Goal: Task Accomplishment & Management: Complete application form

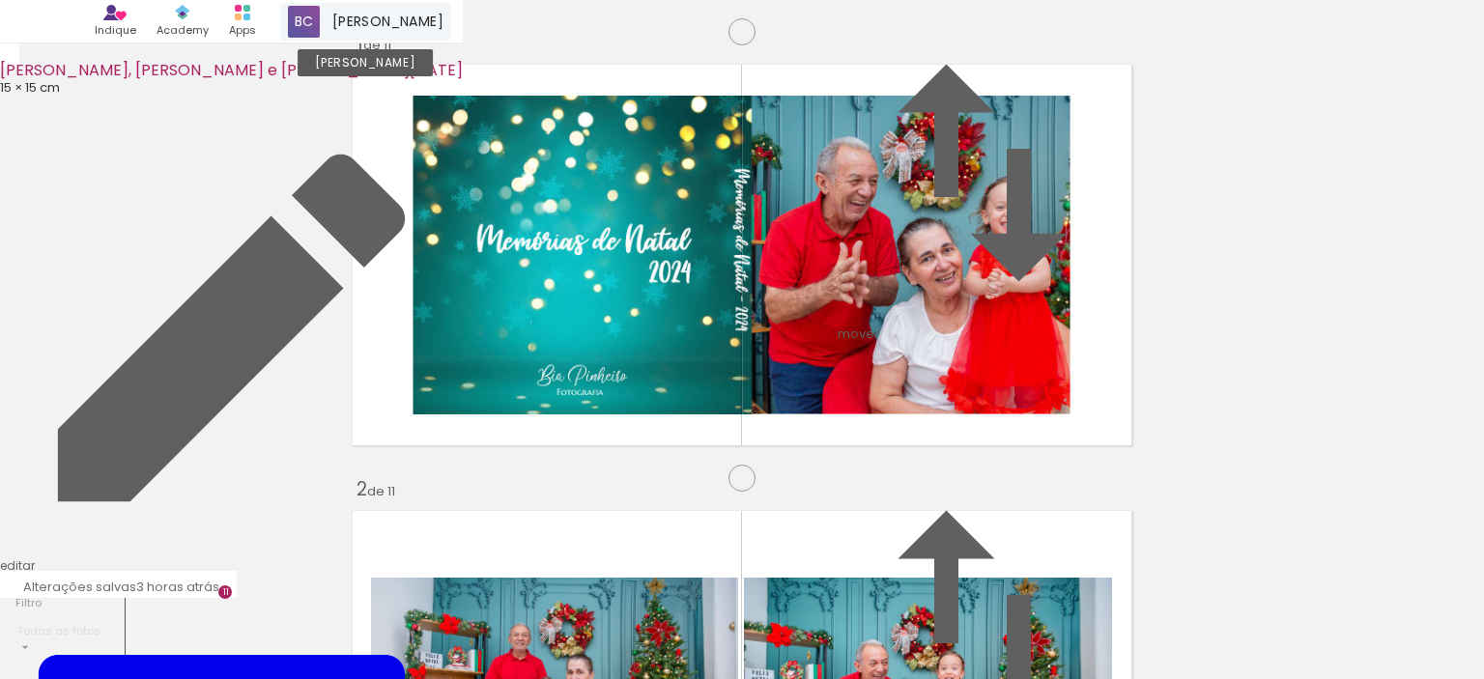
click at [443, 19] on span "[PERSON_NAME]" at bounding box center [387, 22] width 111 height 20
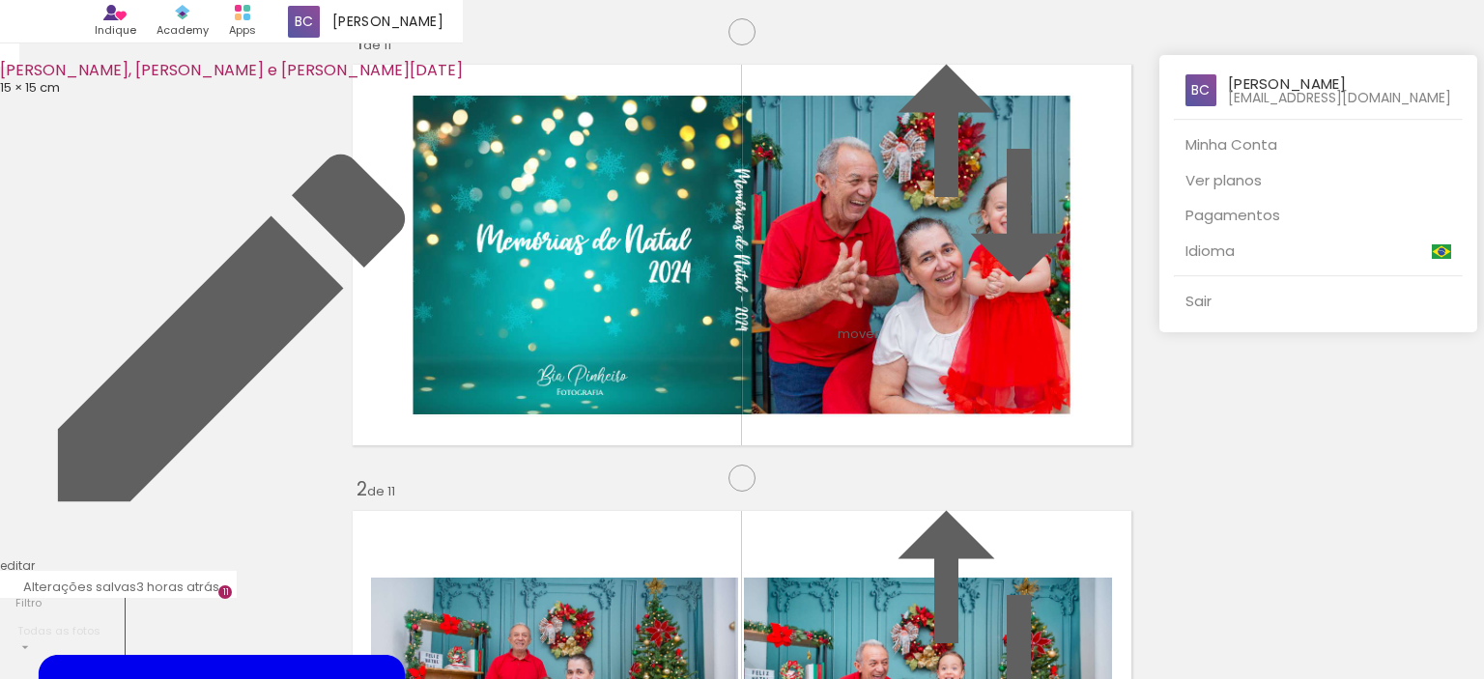
click at [842, 44] on div at bounding box center [742, 339] width 1484 height 679
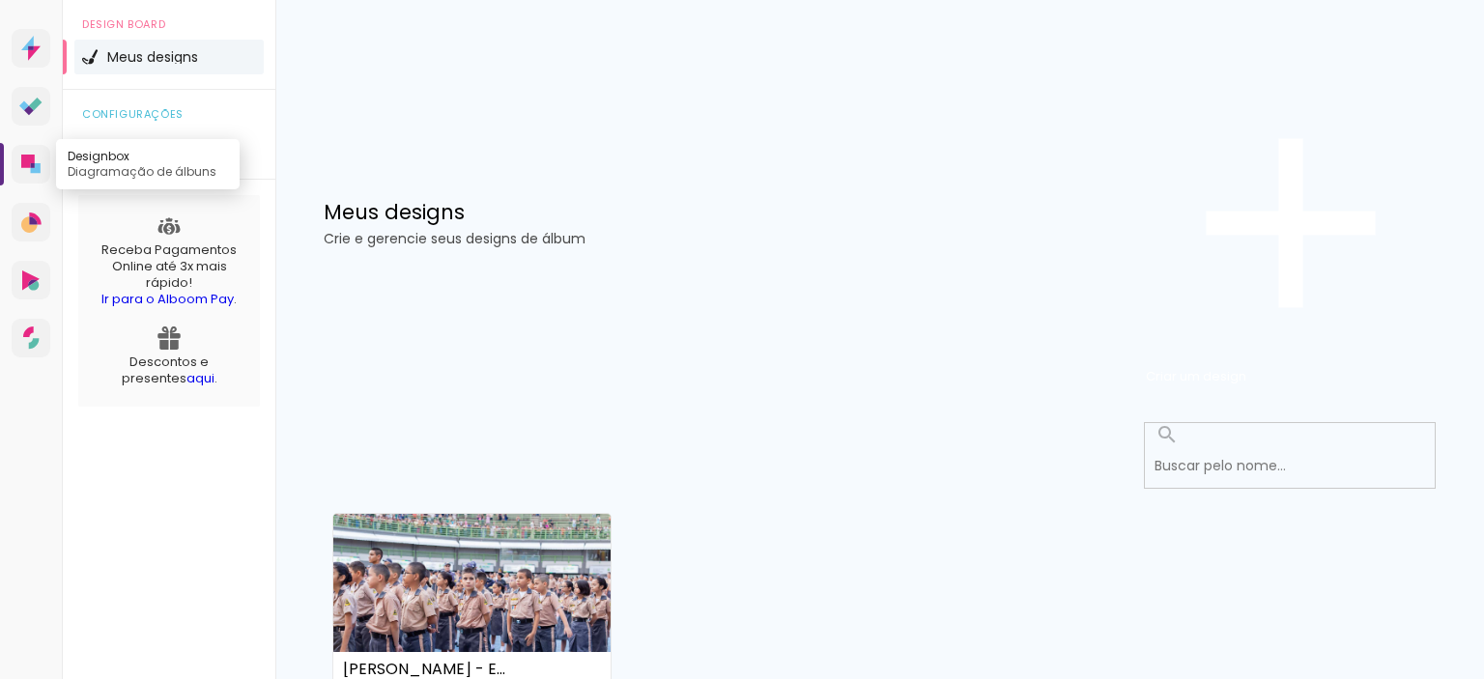
click at [25, 174] on icon at bounding box center [30, 164] width 19 height 19
click at [1246, 367] on span "Criar um design" at bounding box center [1196, 376] width 100 height 18
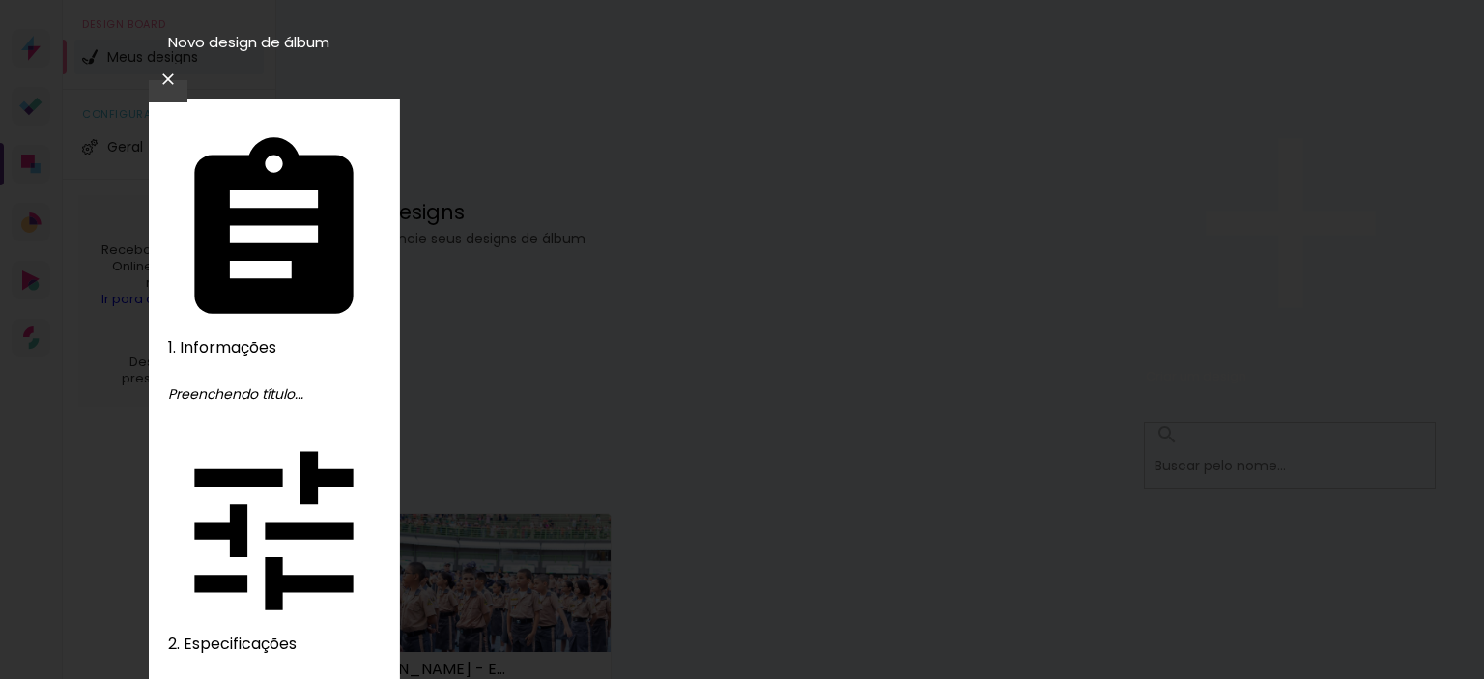
type input "Natal 2024 - Família Cardoso Pinheiro"
type paper-input "Natal 2024 - Família Cardoso Pinheiro"
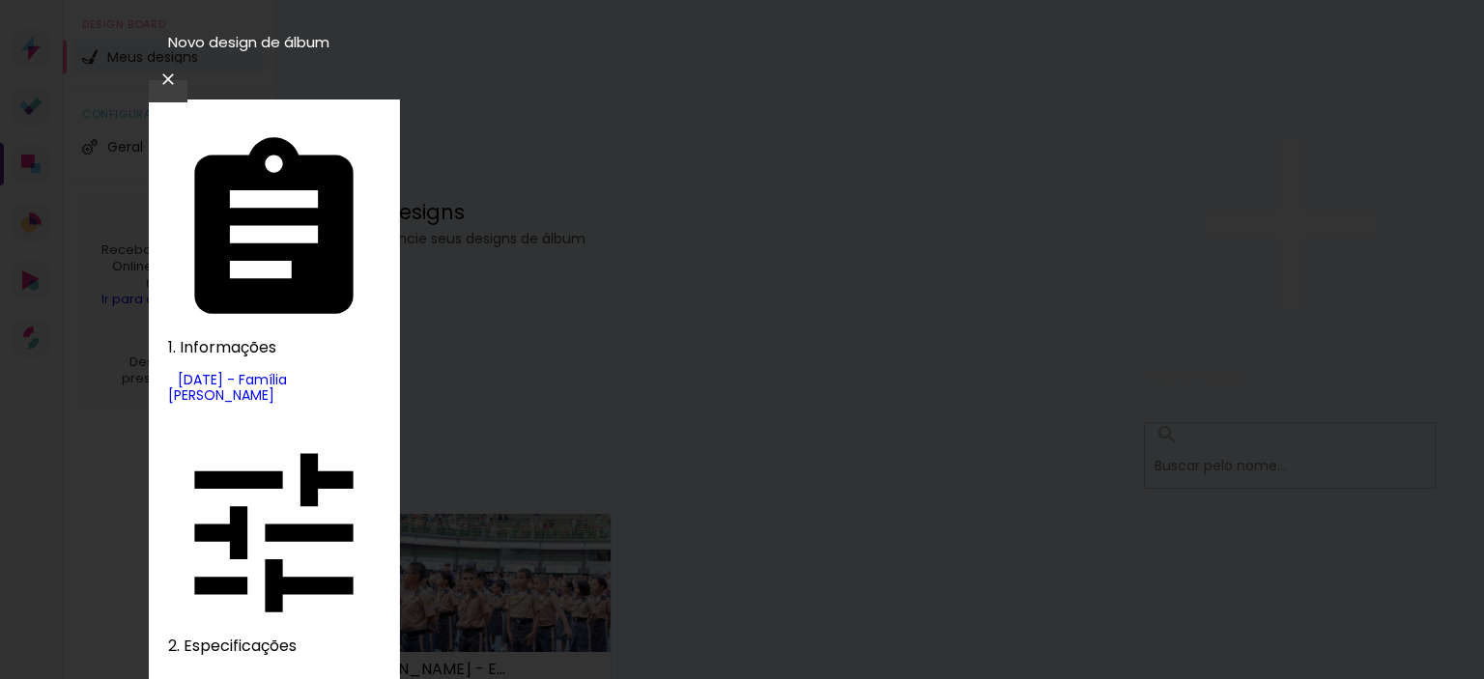
click at [0, 0] on slot "Tamanho Livre" at bounding box center [0, 0] width 0 height 0
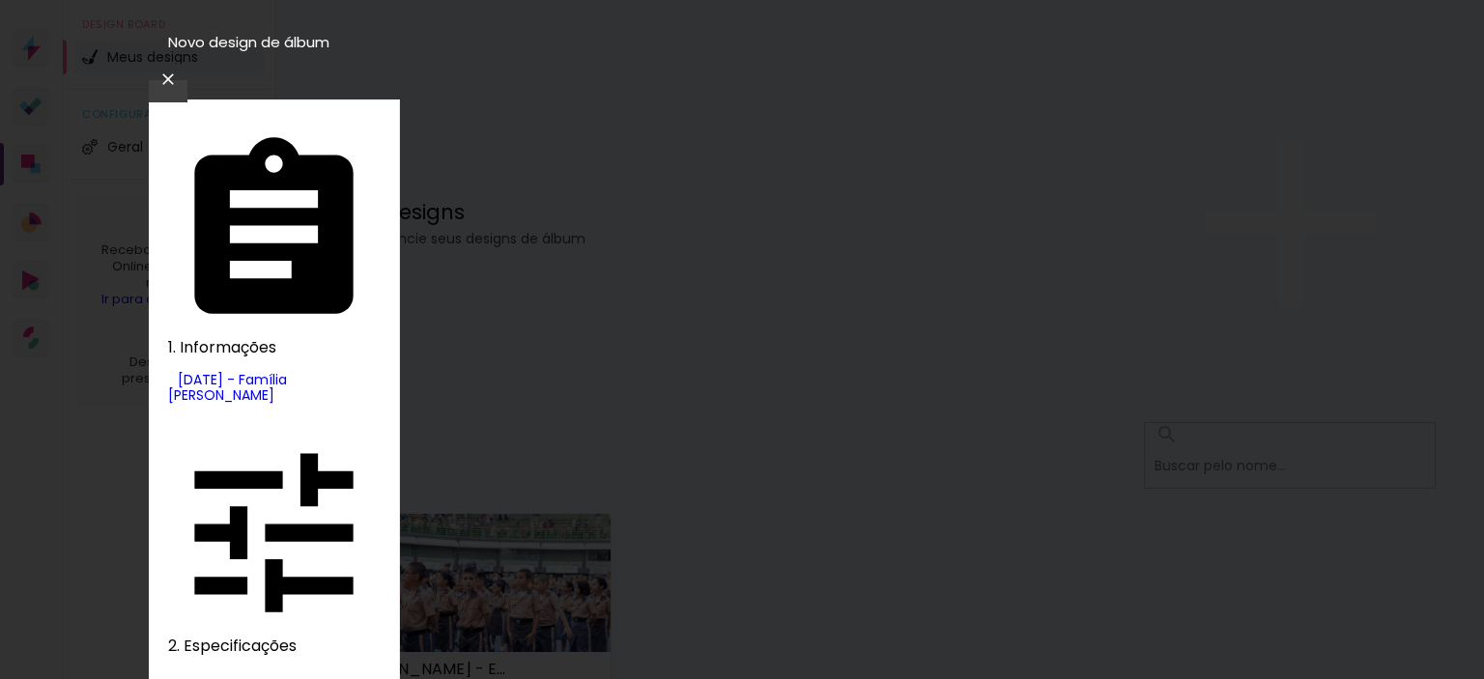
click at [0, 0] on slot "Tamanho Livre" at bounding box center [0, 0] width 0 height 0
click at [0, 0] on slot "Avançar" at bounding box center [0, 0] width 0 height 0
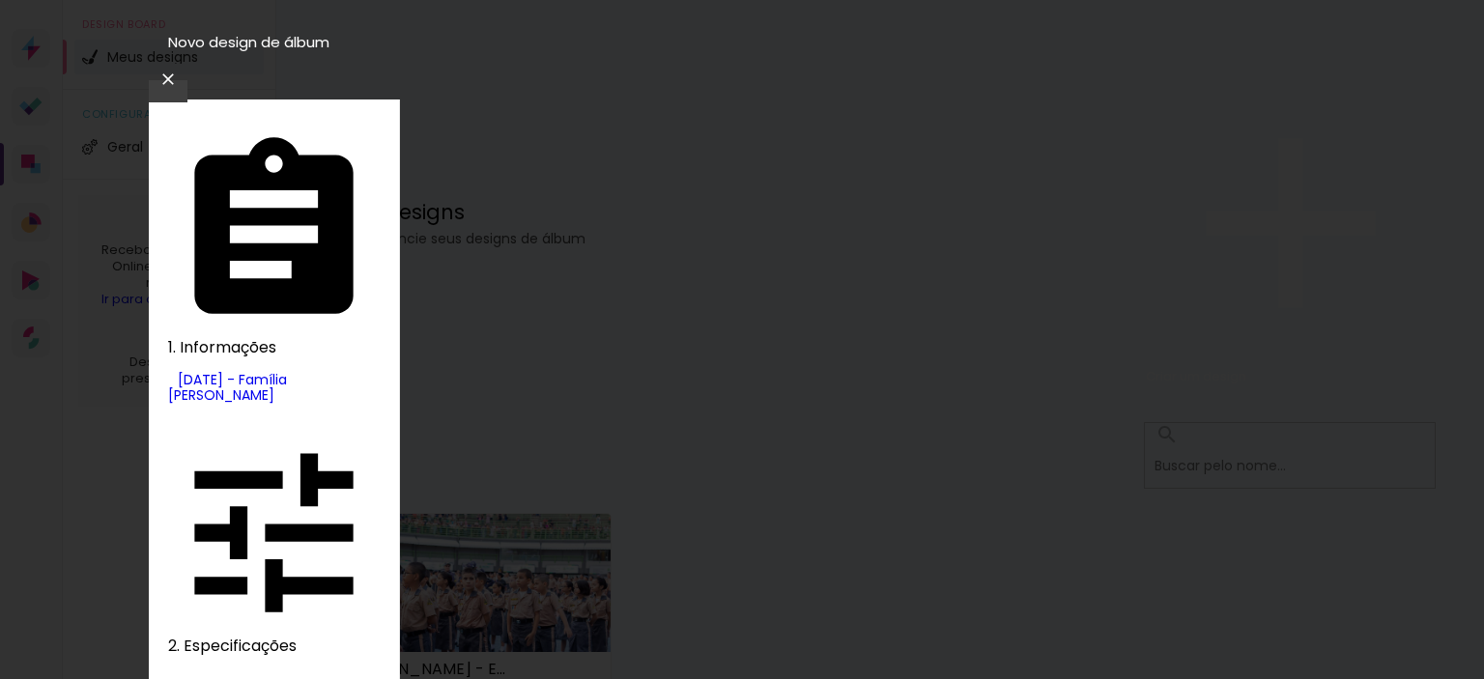
drag, startPoint x: 444, startPoint y: 365, endPoint x: 337, endPoint y: 388, distance: 109.7
type input "15"
type paper-input "15"
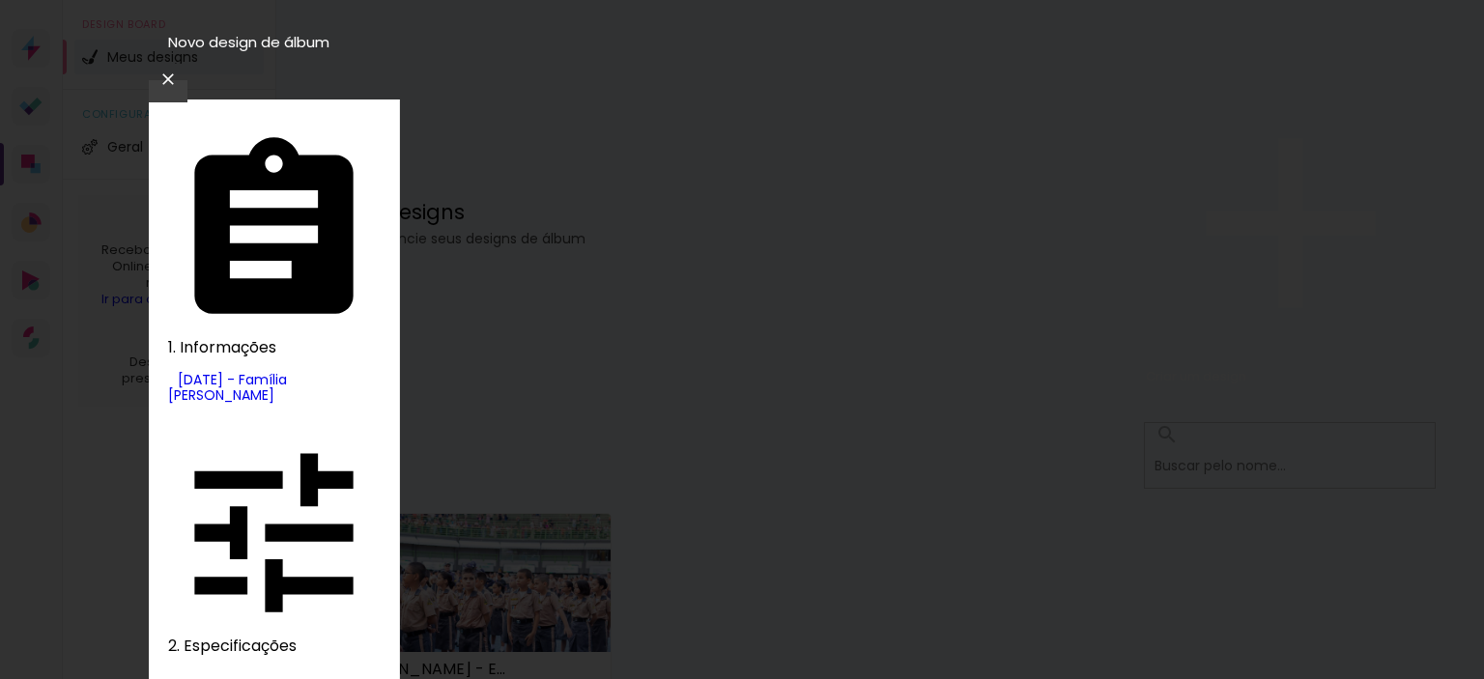
drag, startPoint x: 874, startPoint y: 604, endPoint x: 818, endPoint y: 597, distance: 56.4
drag, startPoint x: 878, startPoint y: 606, endPoint x: 812, endPoint y: 597, distance: 66.3
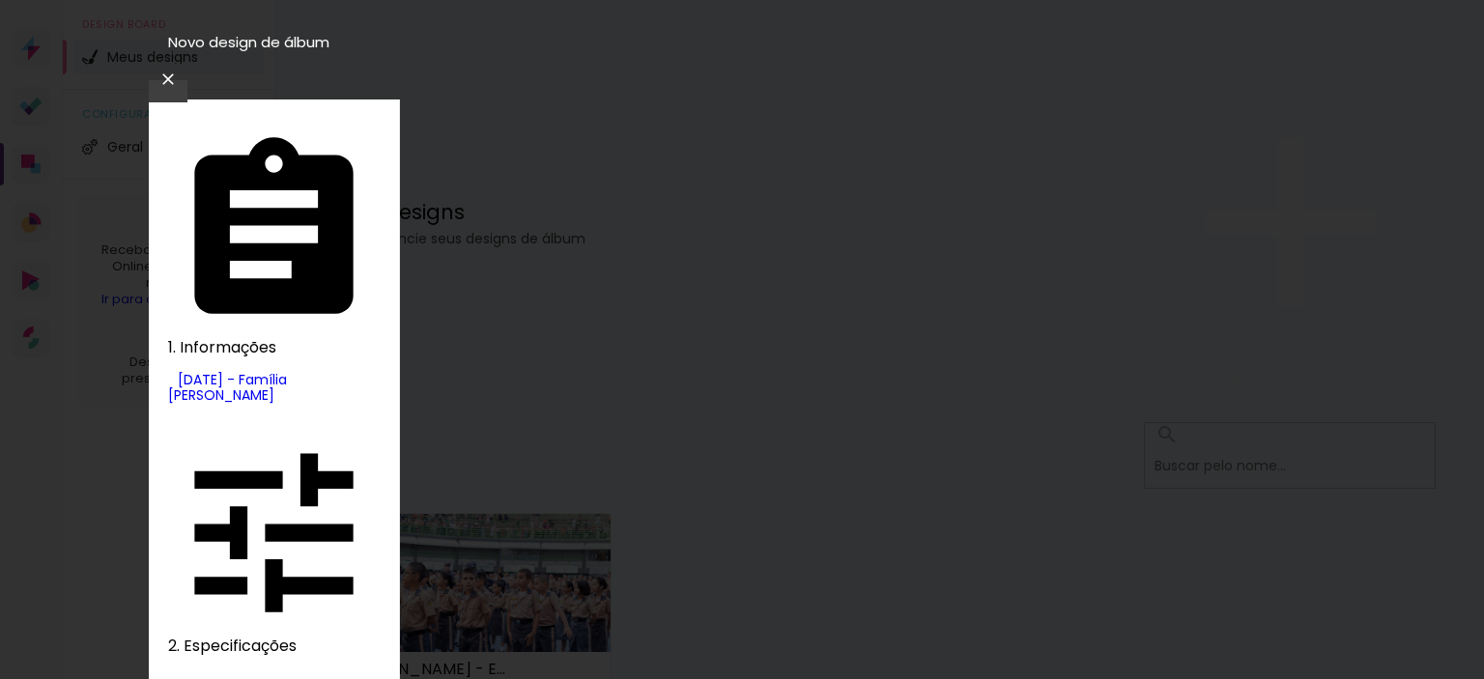
type input "15"
type paper-input "15"
drag, startPoint x: 614, startPoint y: 546, endPoint x: 571, endPoint y: 548, distance: 43.5
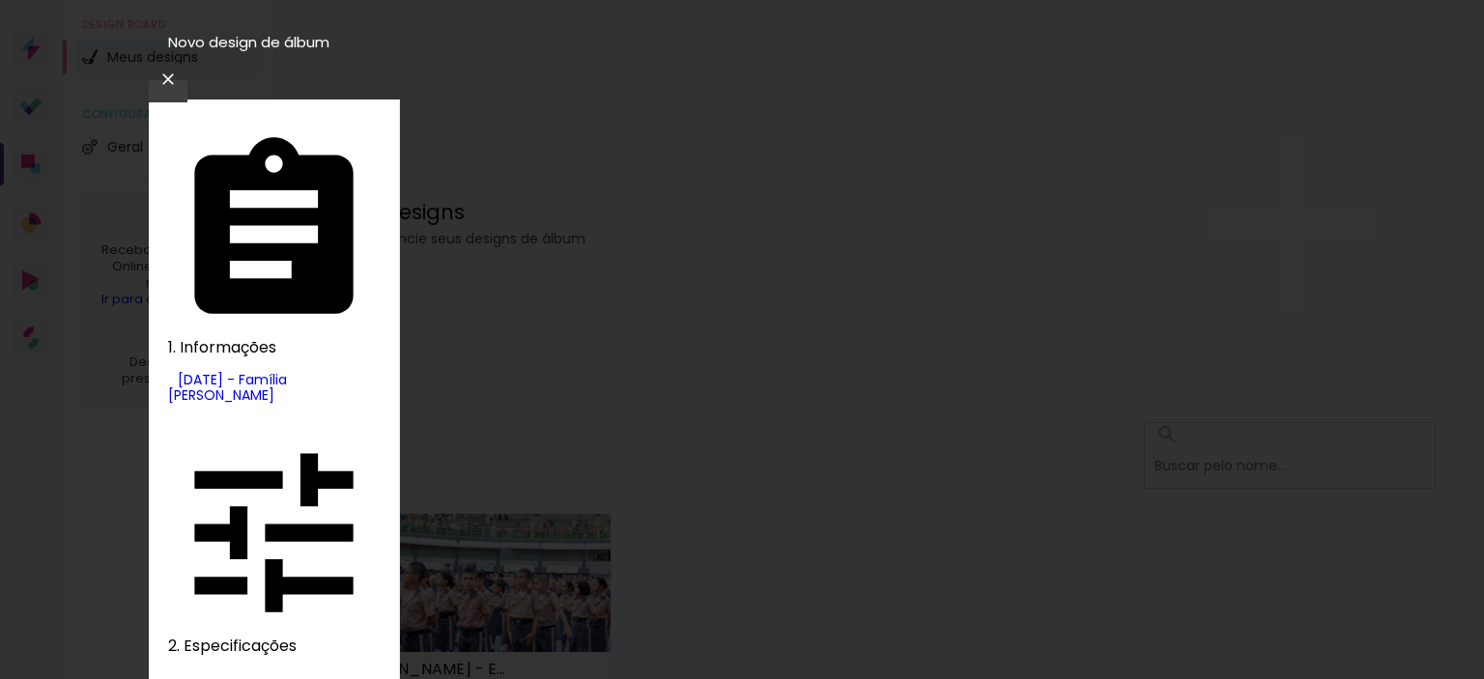
drag, startPoint x: 876, startPoint y: 621, endPoint x: 828, endPoint y: 624, distance: 48.4
type input "30"
type paper-input "30"
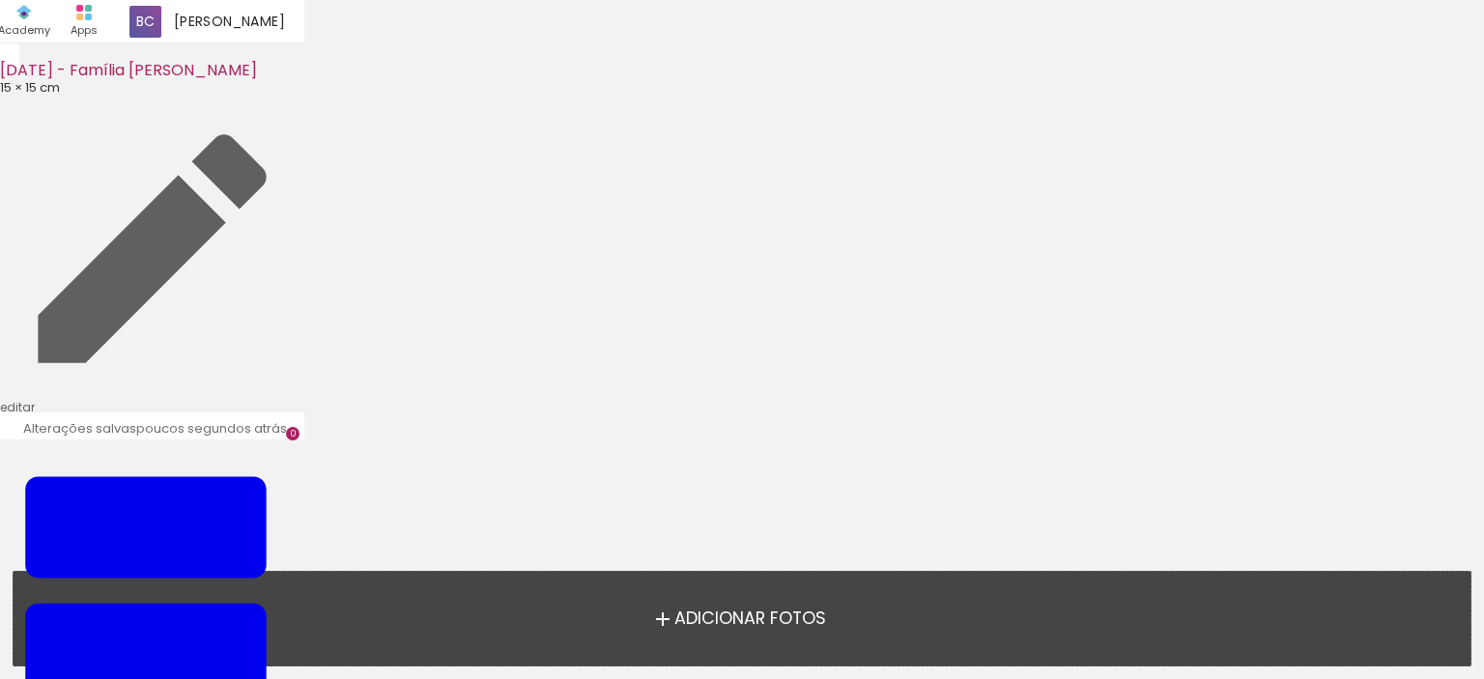
click at [809, 618] on span "Adicionar Fotos" at bounding box center [750, 618] width 152 height 17
click at [0, 0] on input "file" at bounding box center [0, 0] width 0 height 0
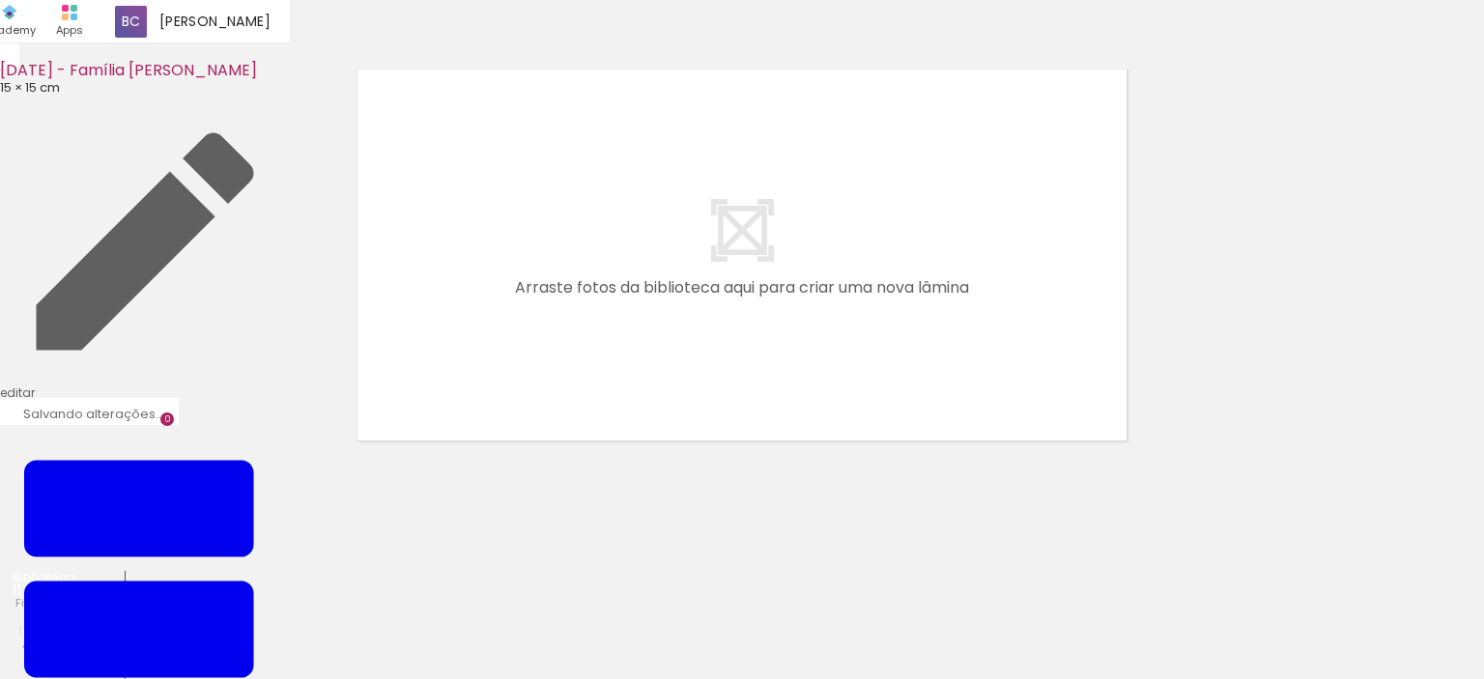
scroll to position [24, 0]
click at [0, 0] on input "file" at bounding box center [0, 0] width 0 height 0
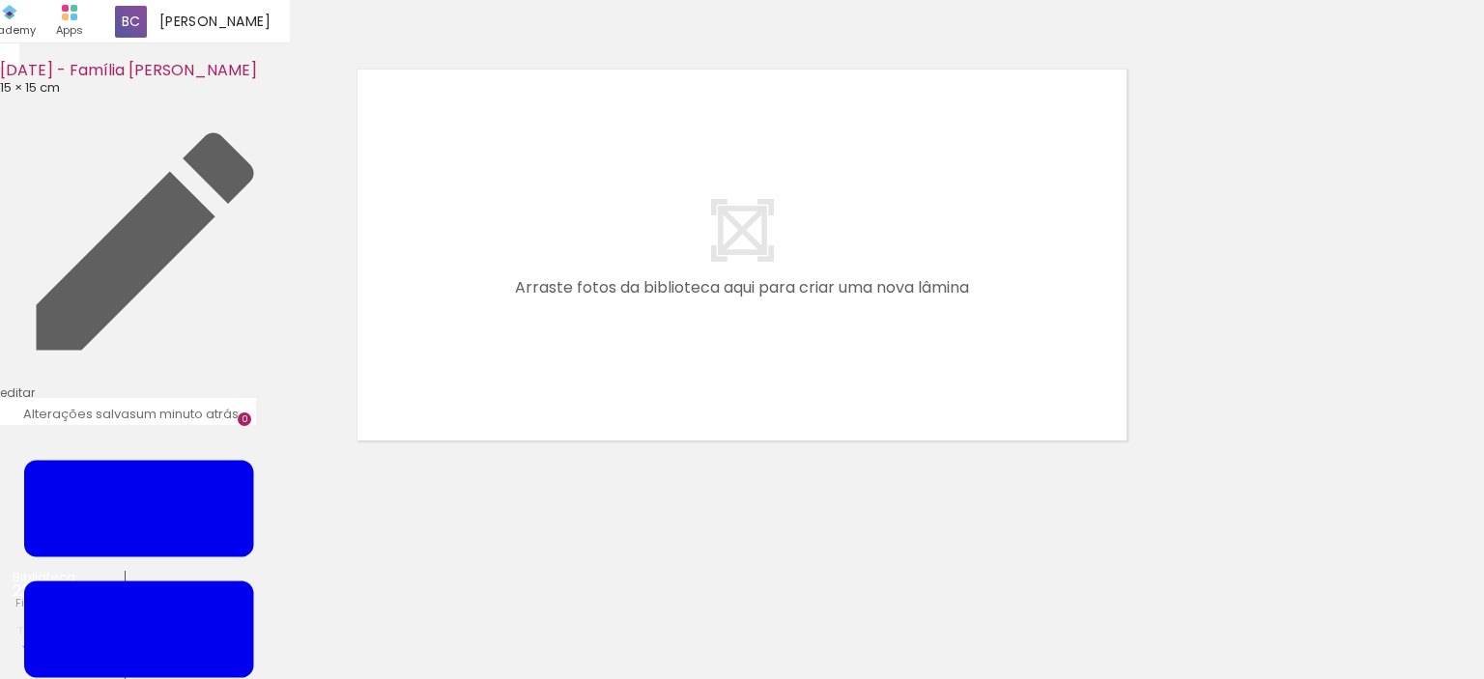
scroll to position [0, 1061]
click at [0, 0] on input "file" at bounding box center [0, 0] width 0 height 0
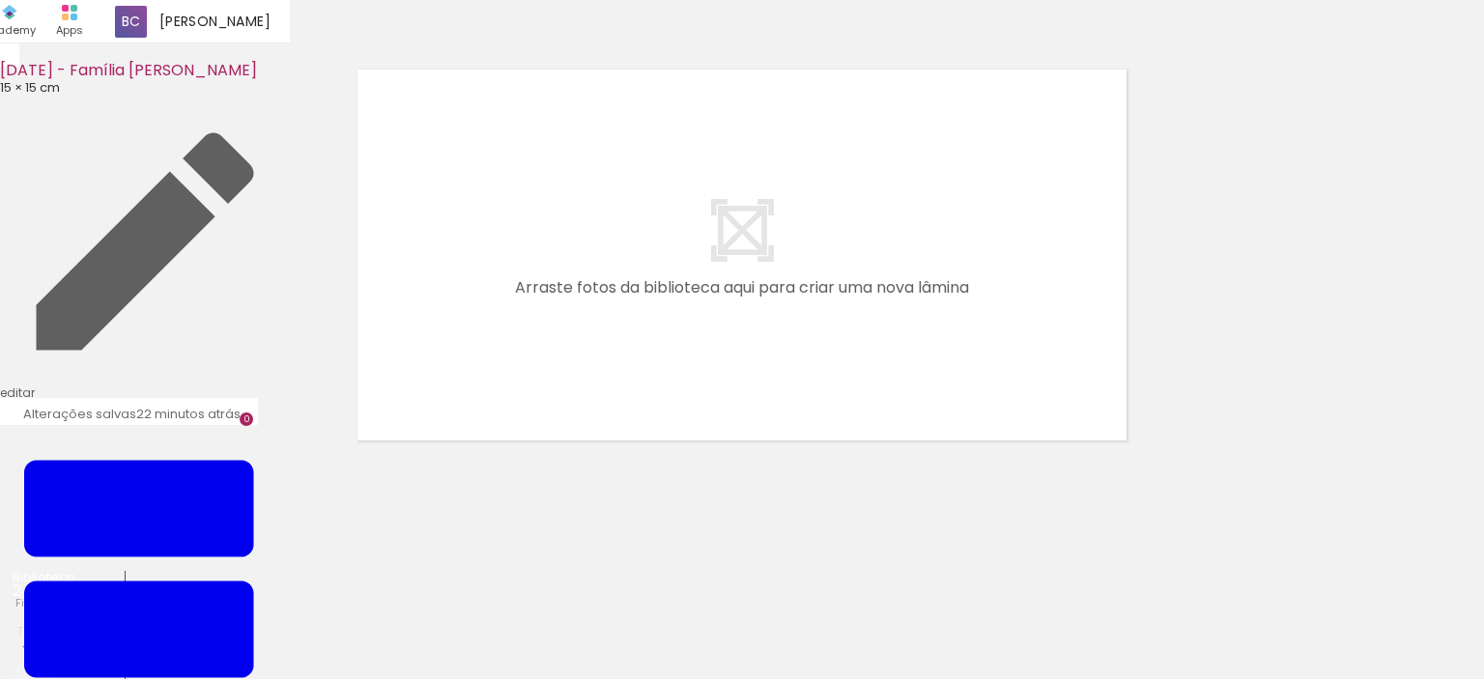
click at [0, 0] on input "file" at bounding box center [0, 0] width 0 height 0
